Goal: Communication & Community: Answer question/provide support

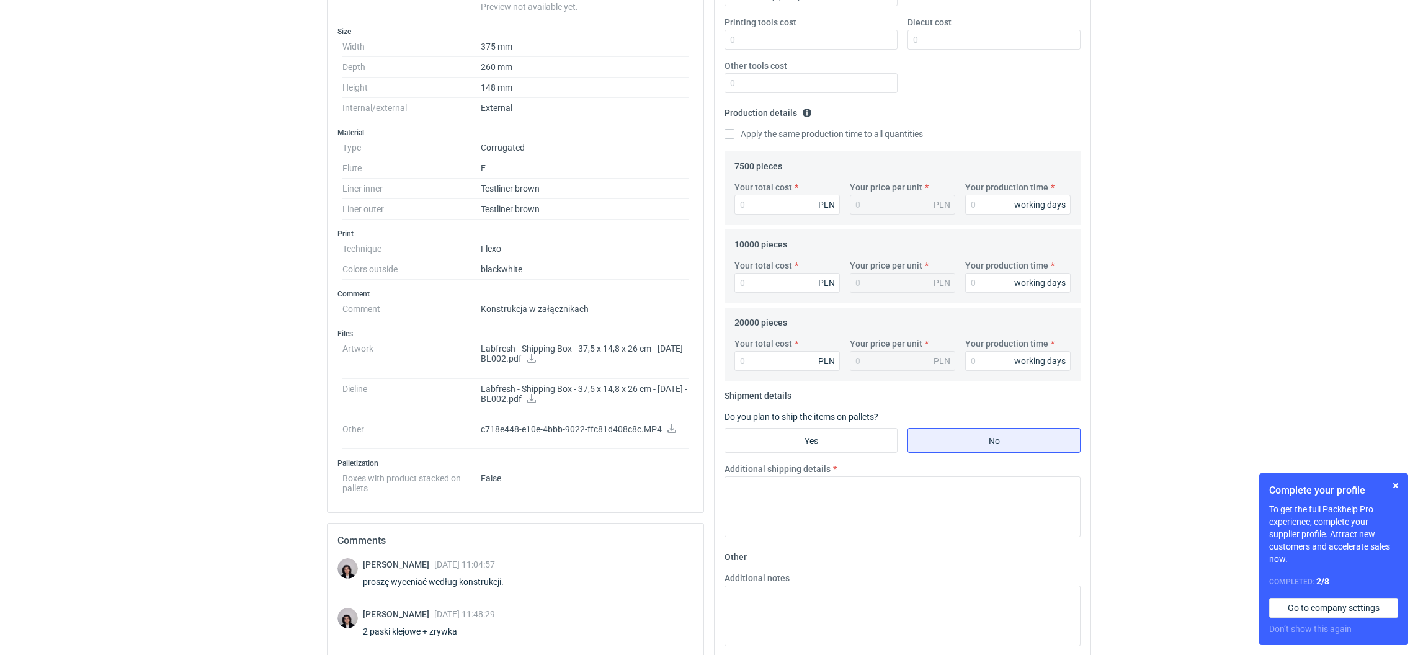
scroll to position [262, 0]
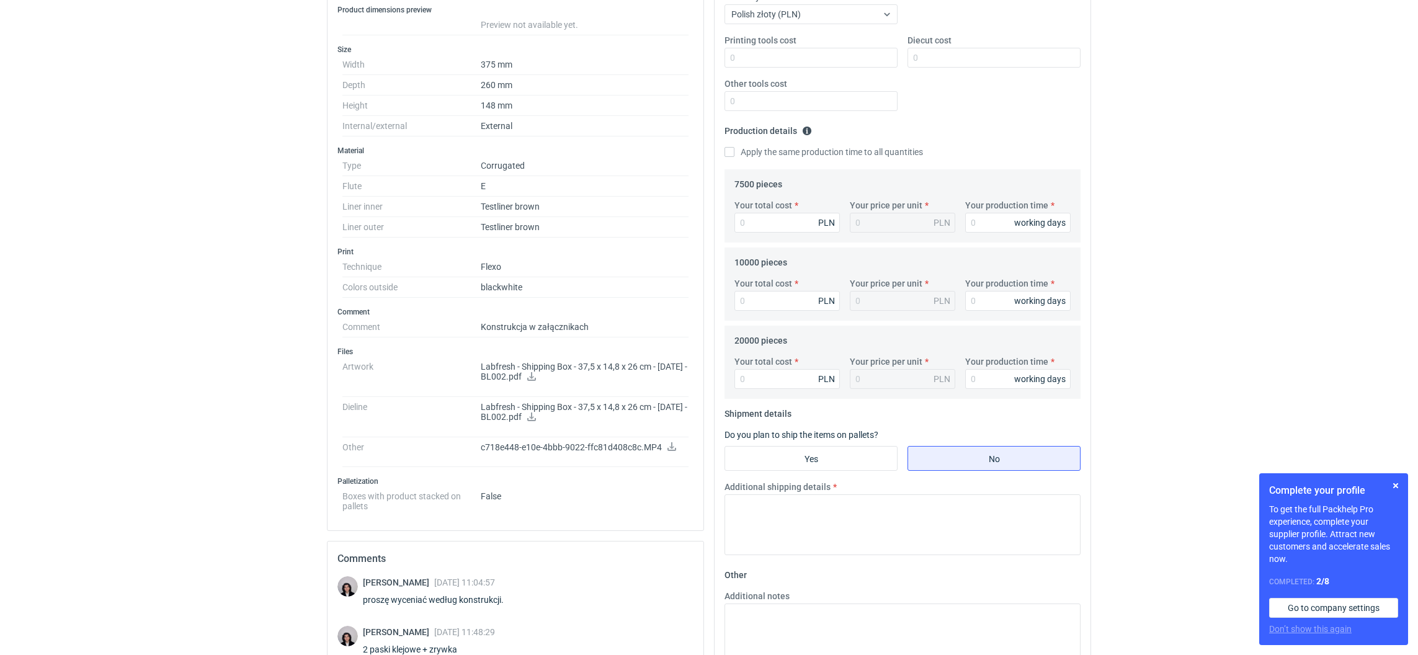
click at [536, 418] on icon at bounding box center [531, 417] width 9 height 9
click at [537, 375] on icon at bounding box center [532, 376] width 10 height 9
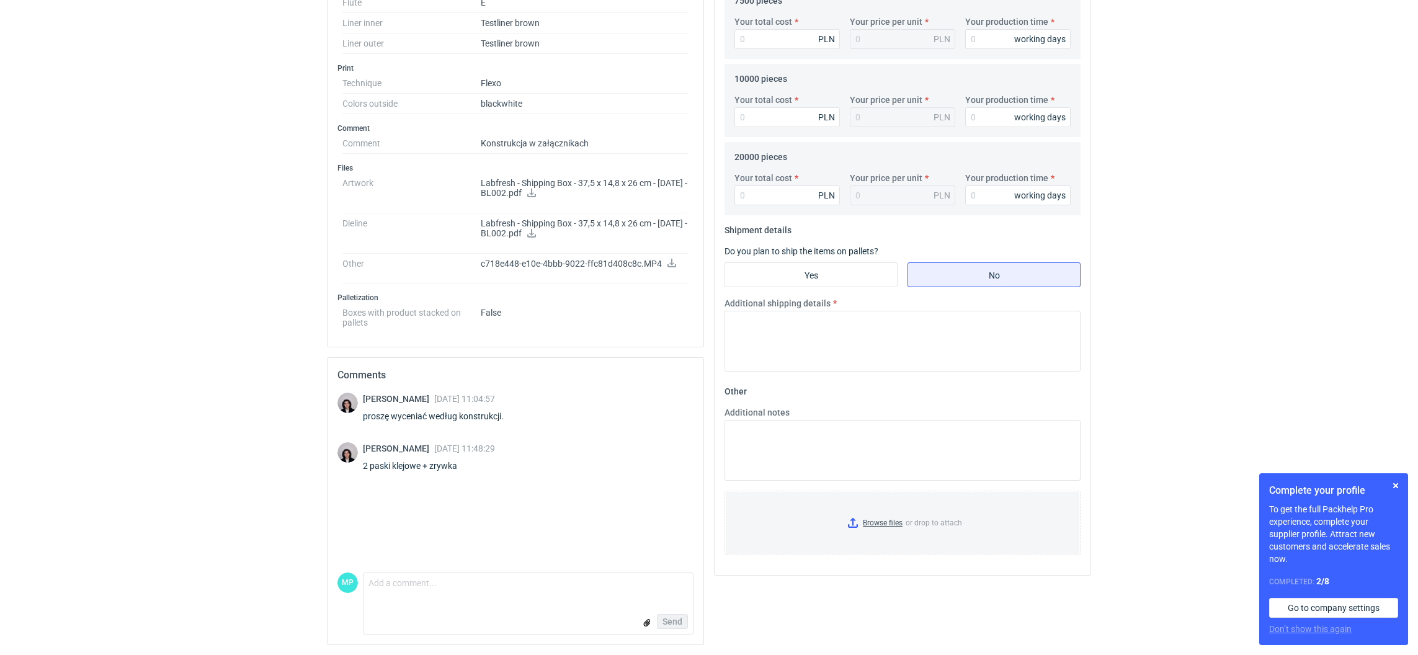
scroll to position [448, 0]
click at [413, 580] on textarea "Comment message" at bounding box center [528, 586] width 329 height 26
click at [387, 584] on textarea "Dzień dobry [PERSON_NAME] na rysunku zadruk dwustronny w specyfikacji jednstron…" at bounding box center [528, 582] width 329 height 35
type textarea "Dzień dobry [PERSON_NAME] na rysunku zadruk dwustronny w specyfikacji jednostro…"
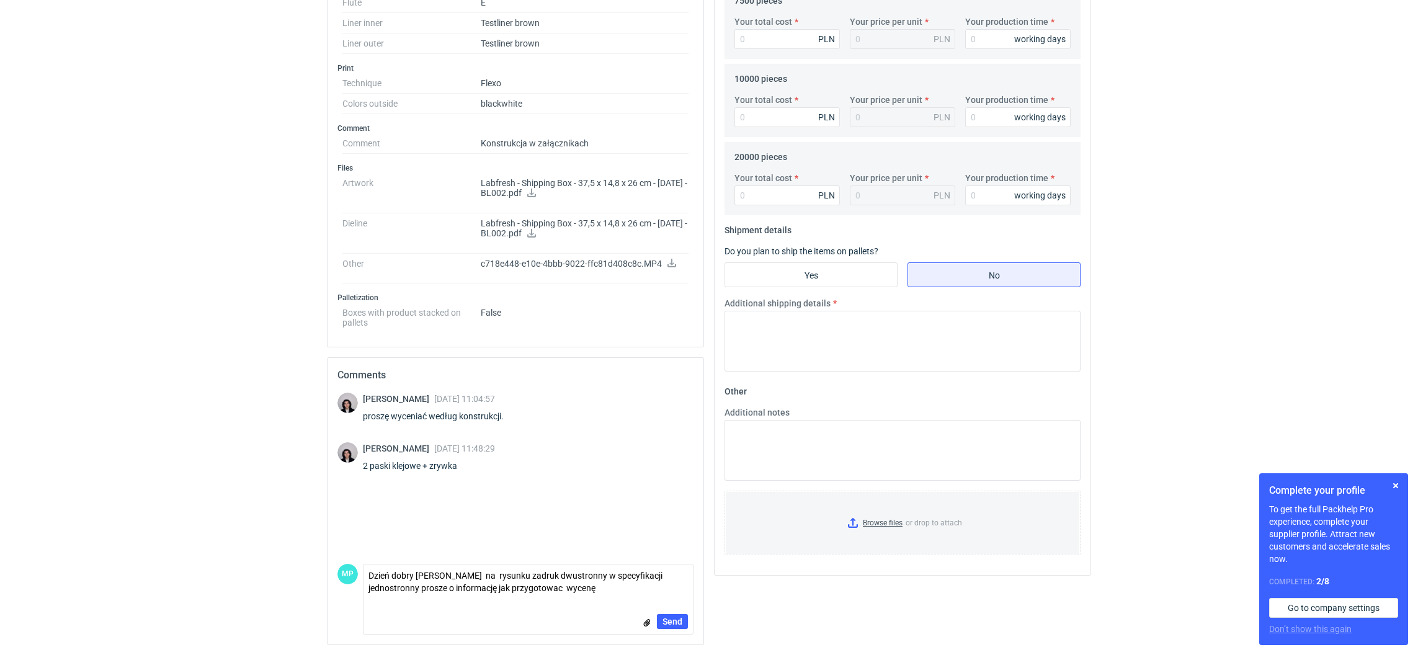
click at [591, 602] on form "Comment message Dzień dobry [PERSON_NAME] na rysunku zadruk dwustronny w specyf…" at bounding box center [528, 599] width 331 height 71
click at [611, 591] on textarea "Dzień dobry [PERSON_NAME] na rysunku zadruk dwustronny w specyfikacji jednostro…" at bounding box center [528, 582] width 329 height 35
click at [666, 620] on span "Send" at bounding box center [673, 621] width 20 height 9
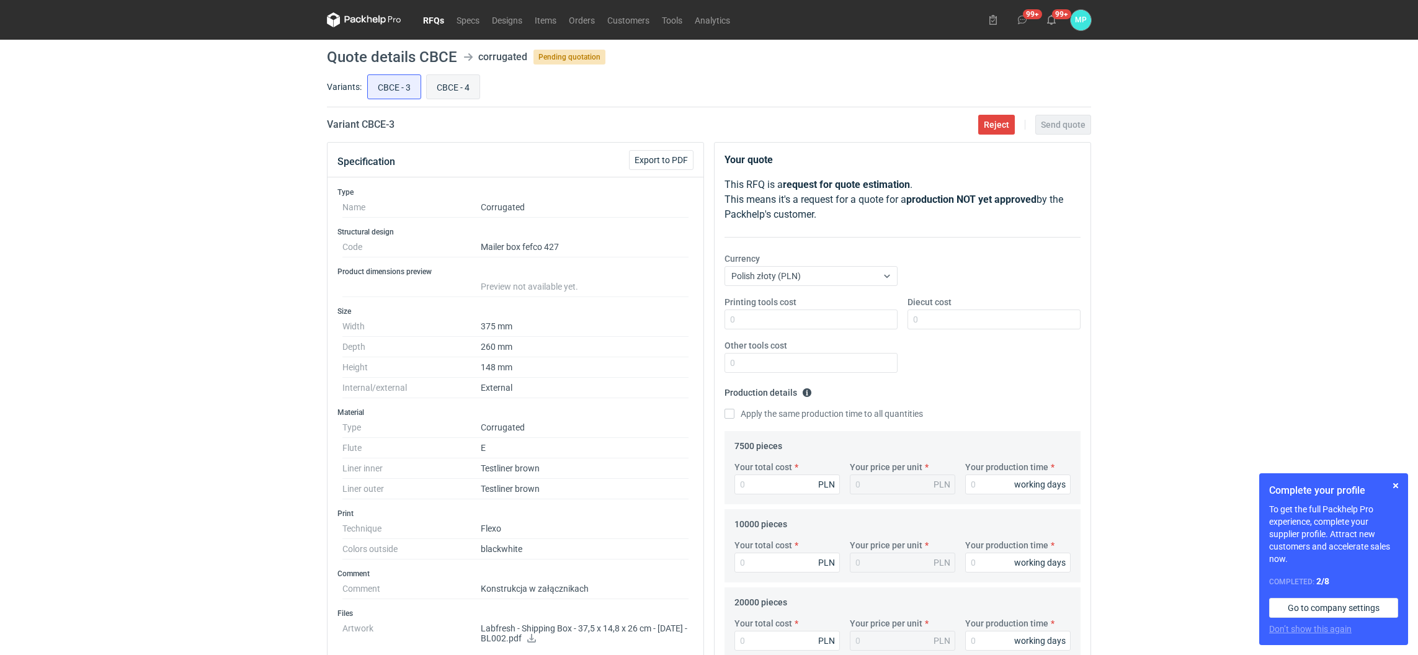
click at [457, 94] on input "CBCE - 4" at bounding box center [453, 87] width 53 height 24
radio input "true"
click at [389, 96] on input "CBCE - 3" at bounding box center [394, 87] width 53 height 24
radio input "true"
click at [425, 94] on div "CBCE - 3 CBCE - 4" at bounding box center [728, 87] width 727 height 30
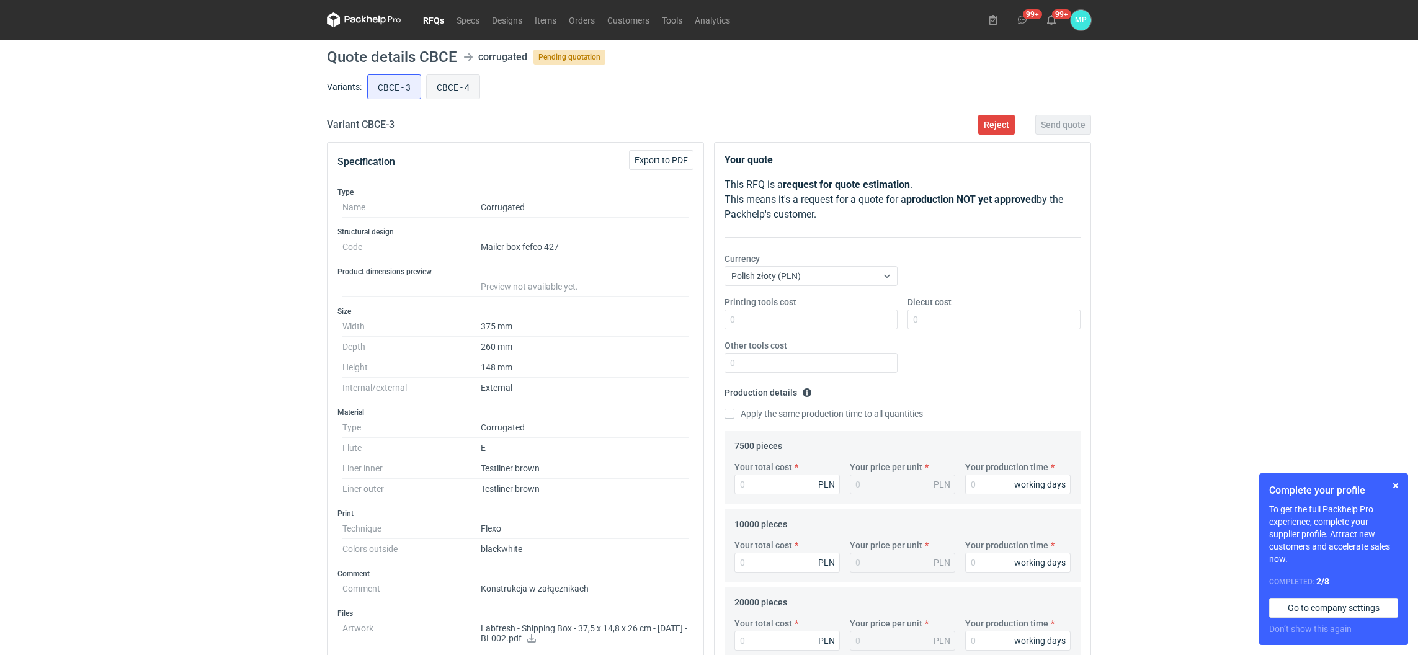
click at [459, 96] on input "CBCE - 4" at bounding box center [453, 87] width 53 height 24
radio input "true"
